Goal: Use online tool/utility: Utilize a website feature to perform a specific function

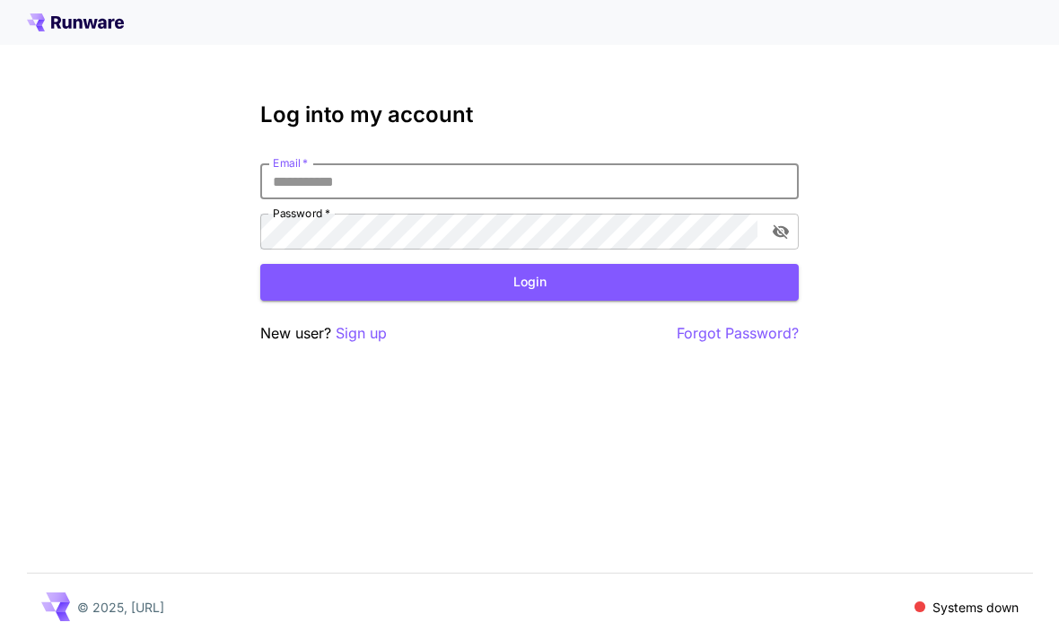
type input "**********"
click at [529, 282] on button "Login" at bounding box center [529, 282] width 538 height 37
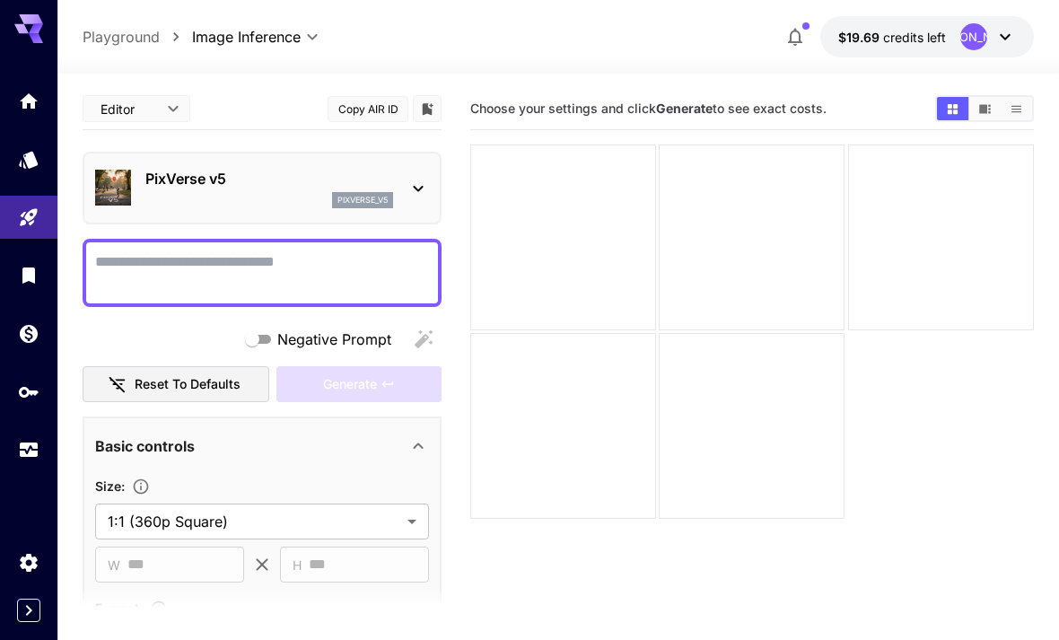
click at [413, 190] on icon at bounding box center [418, 189] width 22 height 22
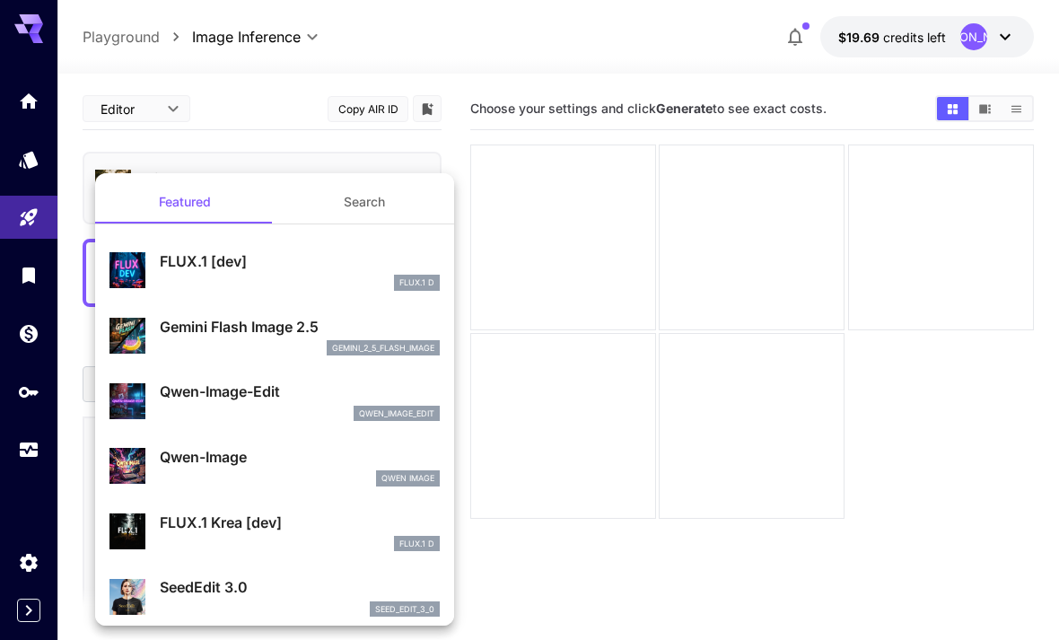
scroll to position [-4, 0]
click at [595, 378] on div at bounding box center [529, 320] width 1059 height 640
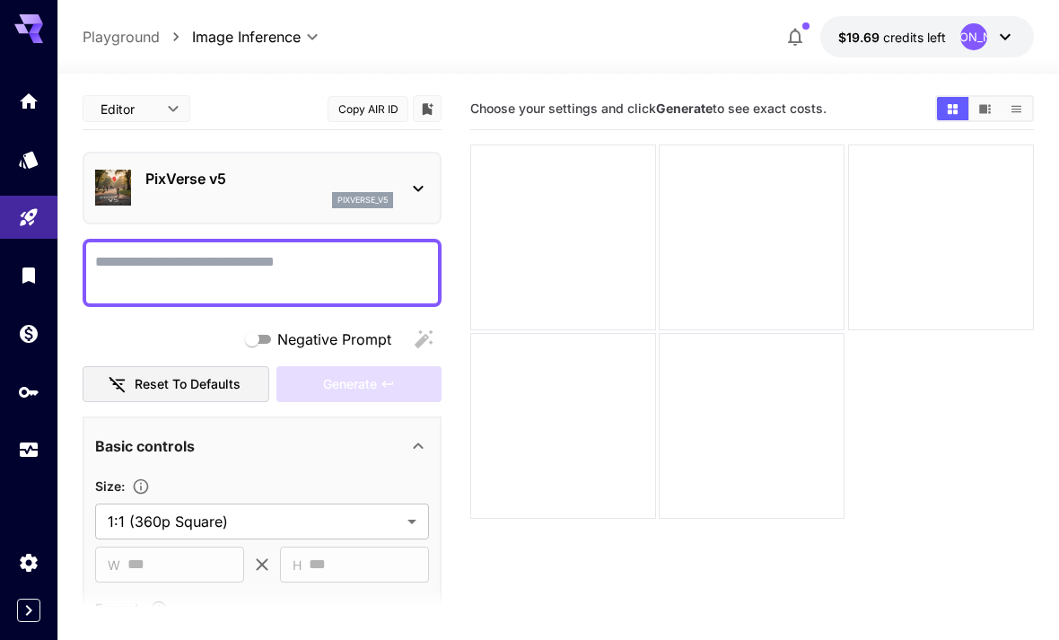
click at [41, 163] on link at bounding box center [28, 159] width 57 height 44
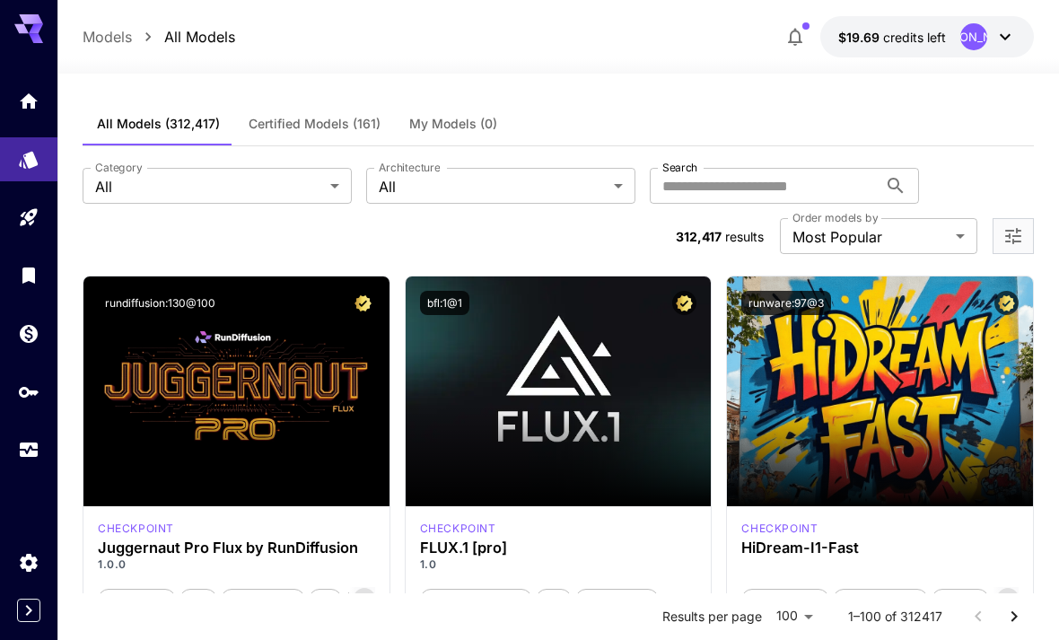
click at [36, 111] on link at bounding box center [28, 101] width 57 height 44
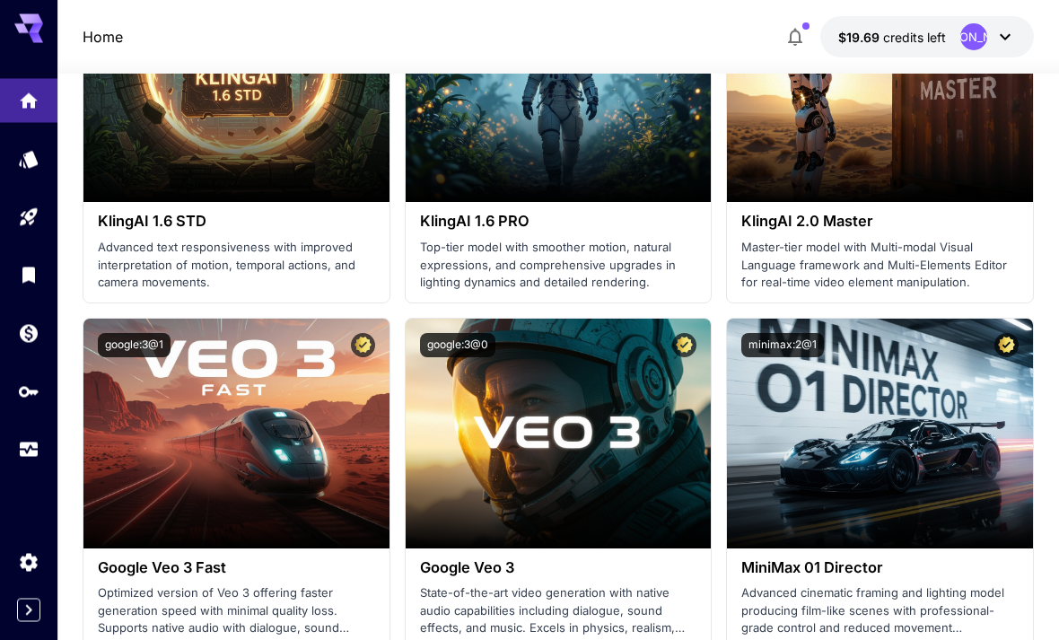
scroll to position [1370, 0]
click at [271, 427] on span "Launch in Playground" at bounding box center [226, 432] width 135 height 15
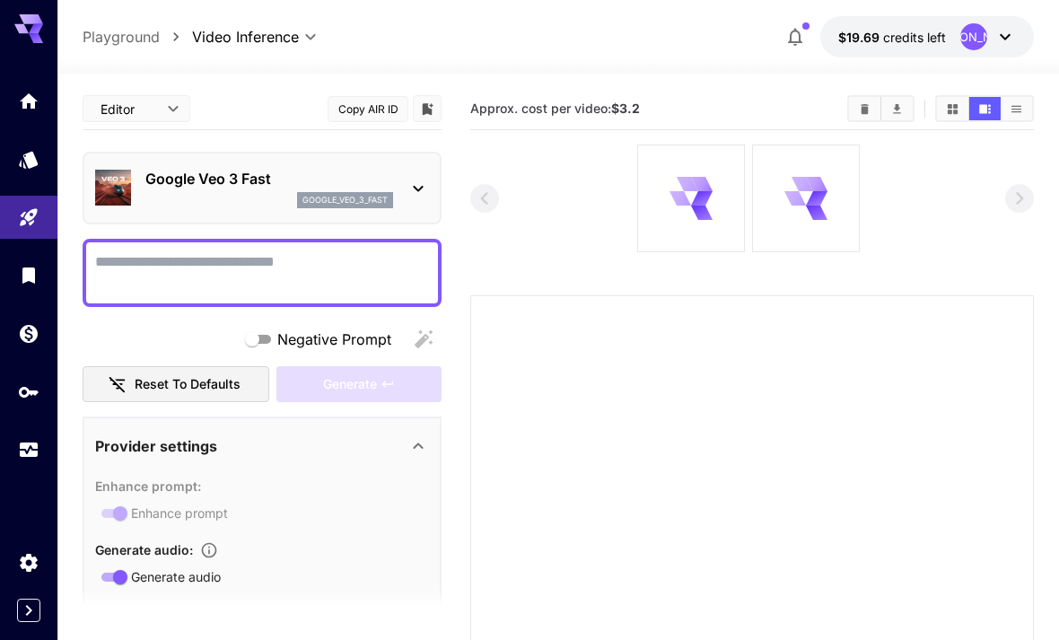
click at [353, 286] on textarea "Negative Prompt" at bounding box center [262, 272] width 334 height 43
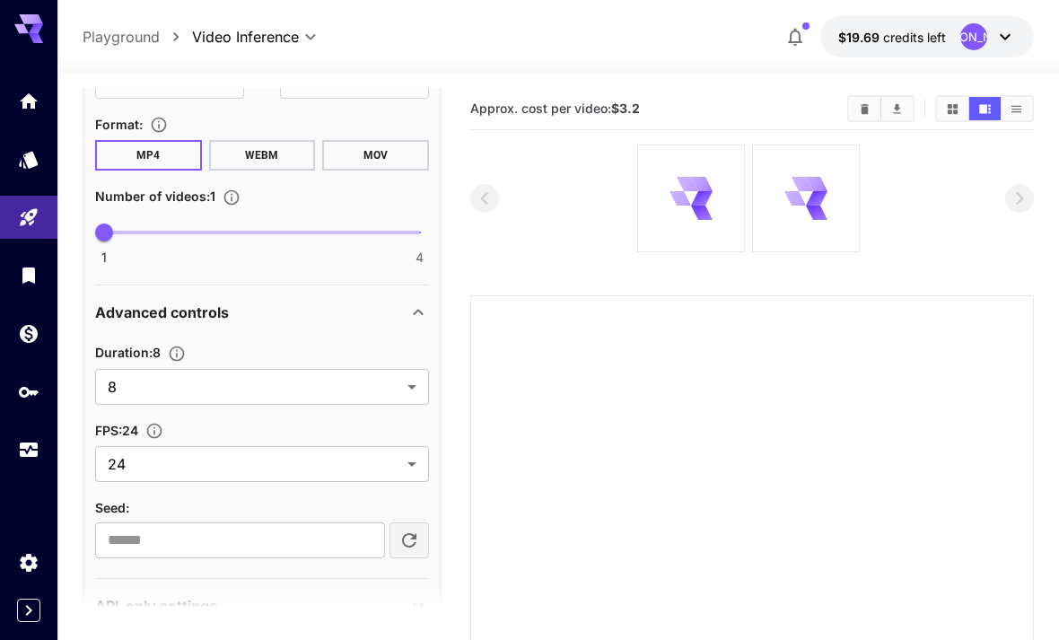
scroll to position [803, 0]
type textarea "*****"
click at [425, 612] on icon at bounding box center [418, 608] width 22 height 22
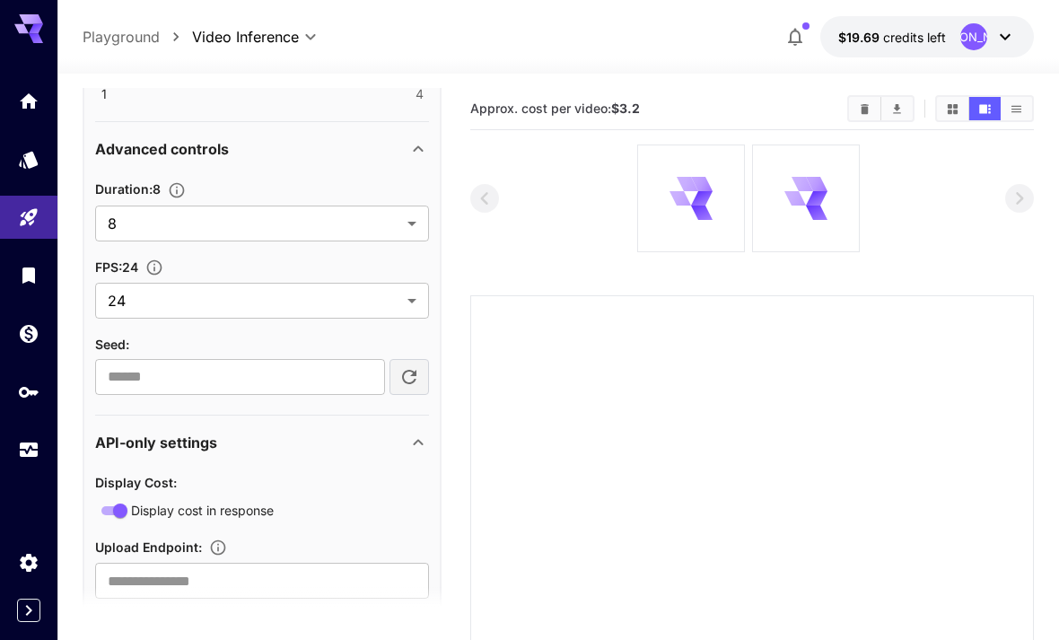
scroll to position [966, 0]
click at [421, 442] on icon at bounding box center [418, 444] width 22 height 22
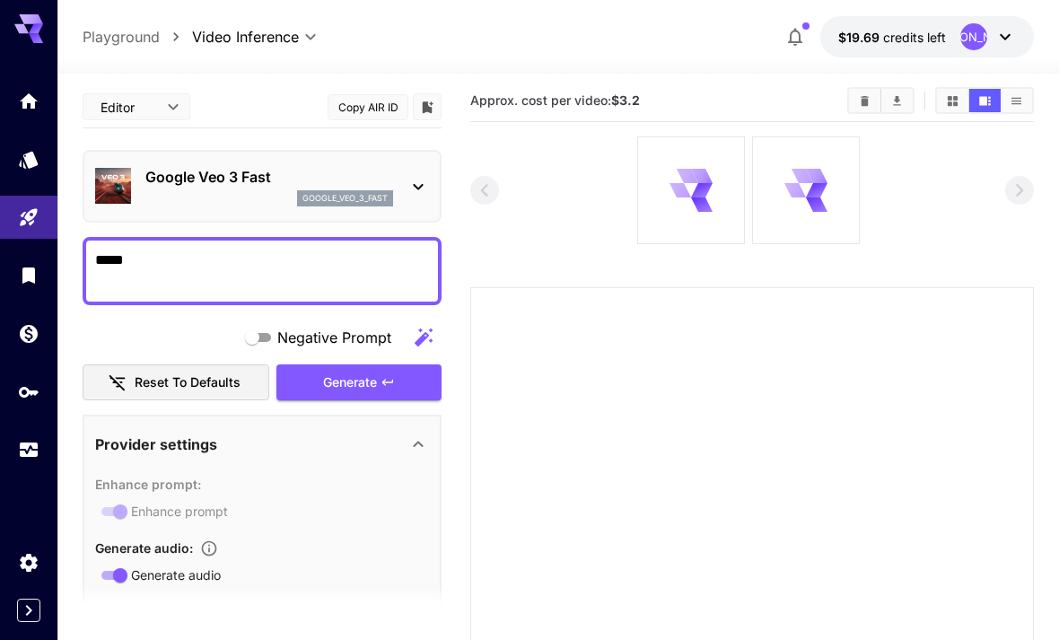
scroll to position [0, 0]
